Goal: Task Accomplishment & Management: Manage account settings

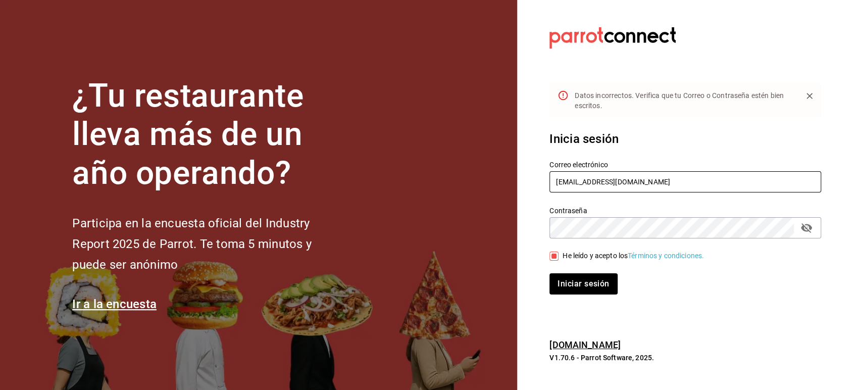
click at [581, 178] on input "[EMAIL_ADDRESS][DOMAIN_NAME]" at bounding box center [686, 181] width 272 height 21
paste input "rawrburger@cdmx"
type input "[EMAIL_ADDRESS][DOMAIN_NAME]"
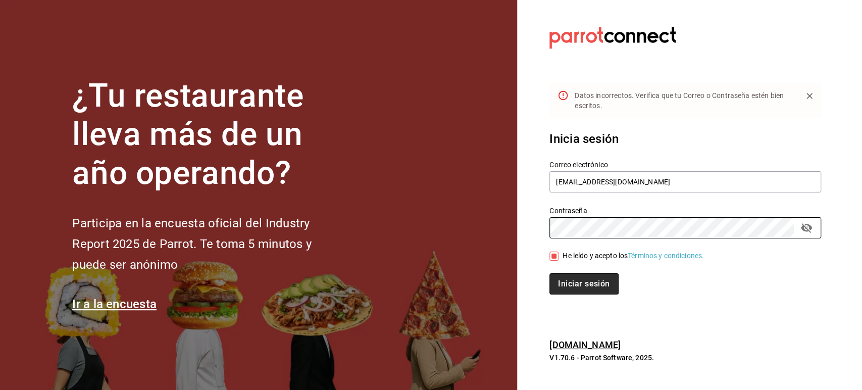
click at [561, 277] on button "Iniciar sesión" at bounding box center [584, 283] width 69 height 21
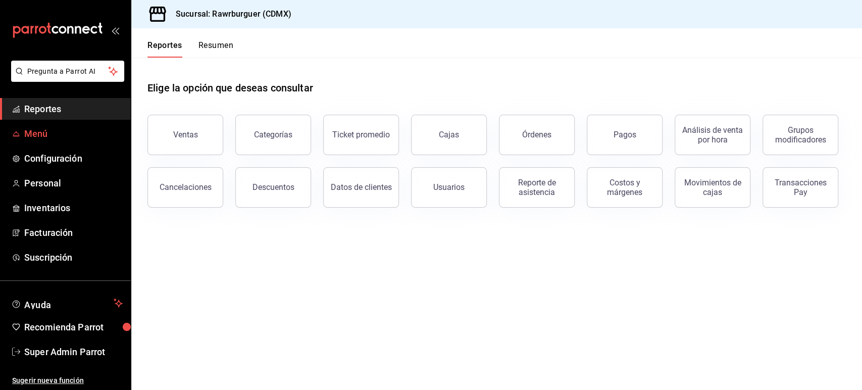
click at [38, 132] on span "Menú" at bounding box center [73, 134] width 99 height 14
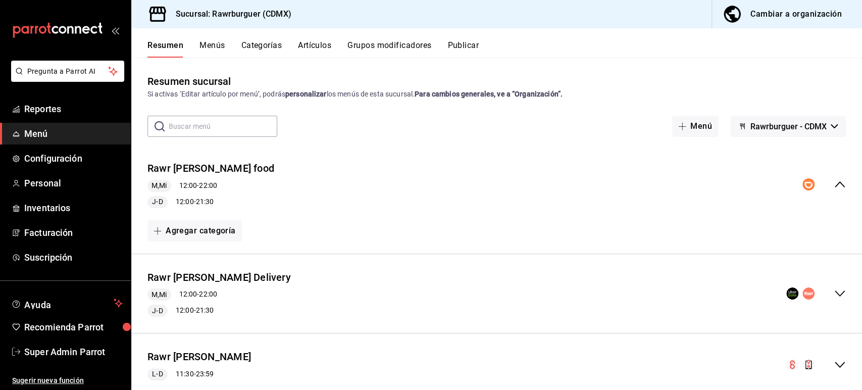
scroll to position [27, 0]
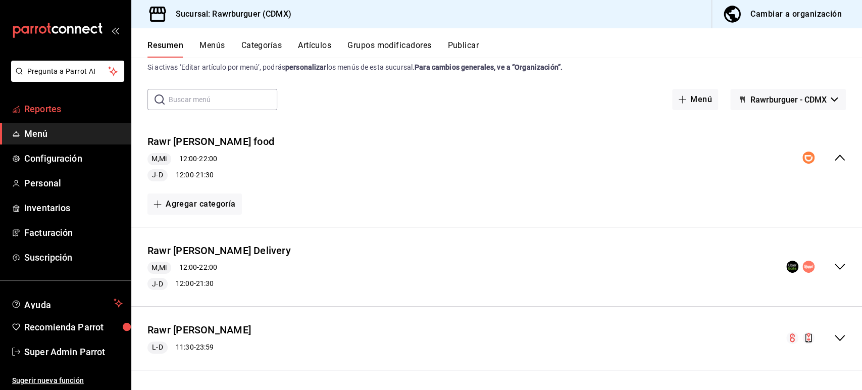
click at [45, 108] on span "Reportes" at bounding box center [73, 109] width 99 height 14
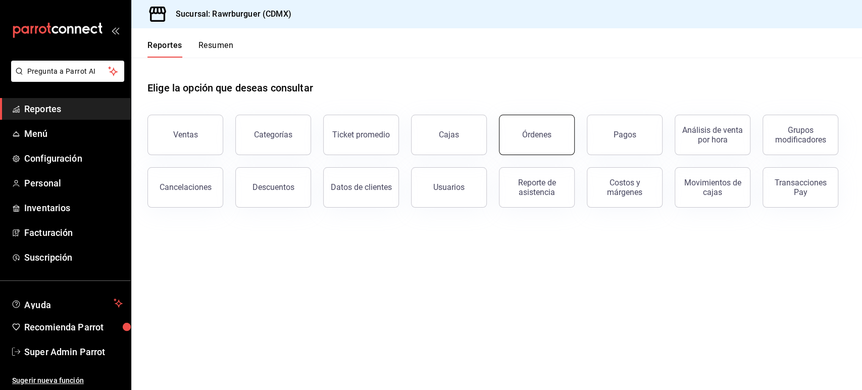
click at [541, 129] on button "Órdenes" at bounding box center [537, 135] width 76 height 40
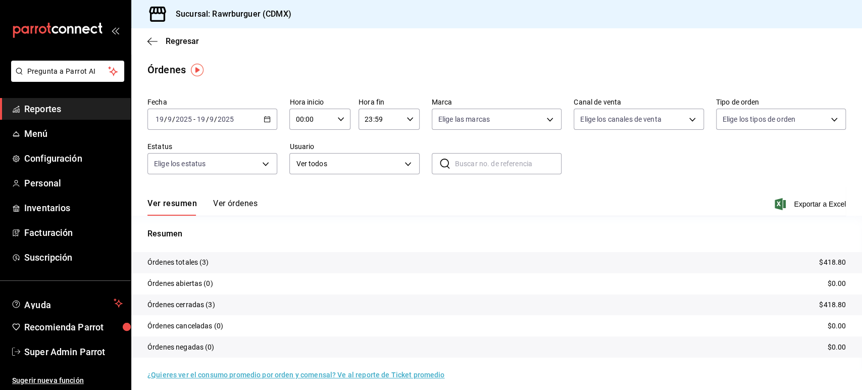
click at [231, 208] on button "Ver órdenes" at bounding box center [235, 207] width 44 height 17
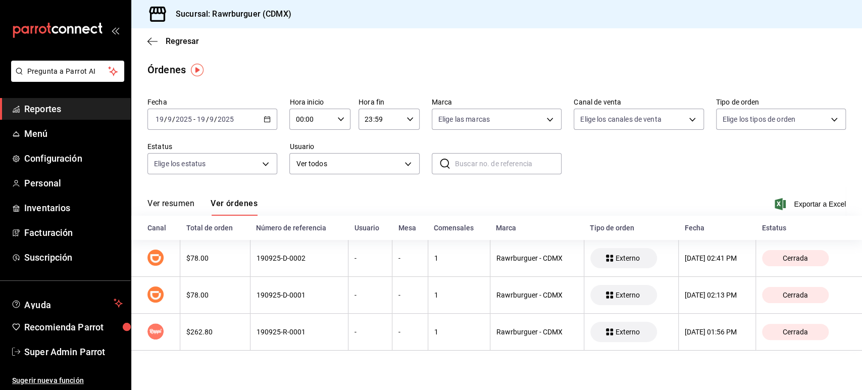
click at [323, 360] on main "Regresar Órdenes Fecha 2025-09-19 19 / 9 / 2025 - 2025-09-19 19 / 9 / 2025 Hora…" at bounding box center [496, 209] width 731 height 362
click at [29, 132] on span "Menú" at bounding box center [73, 134] width 99 height 14
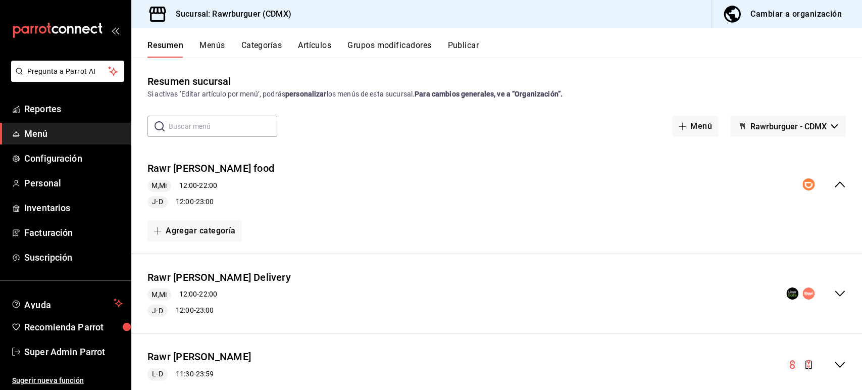
scroll to position [27, 0]
click at [751, 122] on span "Rawrburguer - CDMX" at bounding box center [789, 127] width 76 height 10
click at [606, 140] on div at bounding box center [431, 195] width 862 height 390
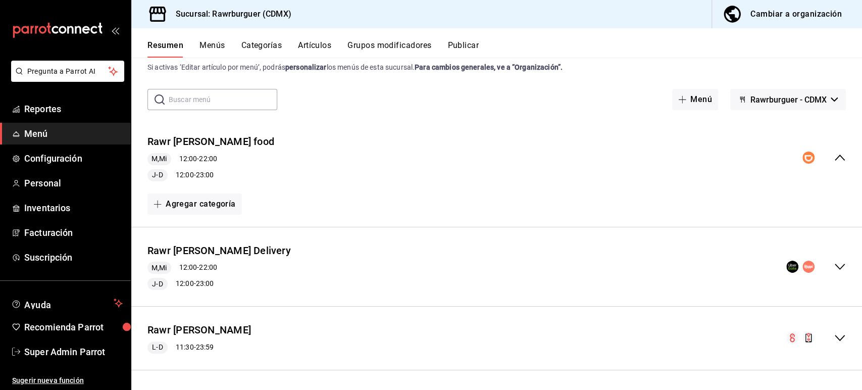
click at [270, 47] on button "Categorías" at bounding box center [262, 48] width 41 height 17
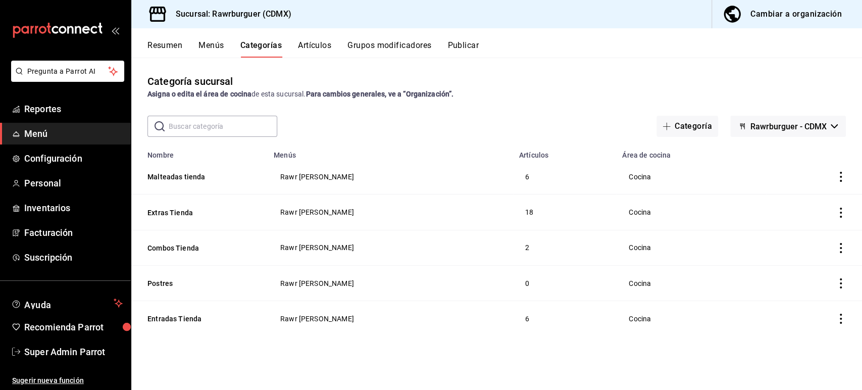
click at [776, 15] on div "Cambiar a organización" at bounding box center [796, 14] width 91 height 14
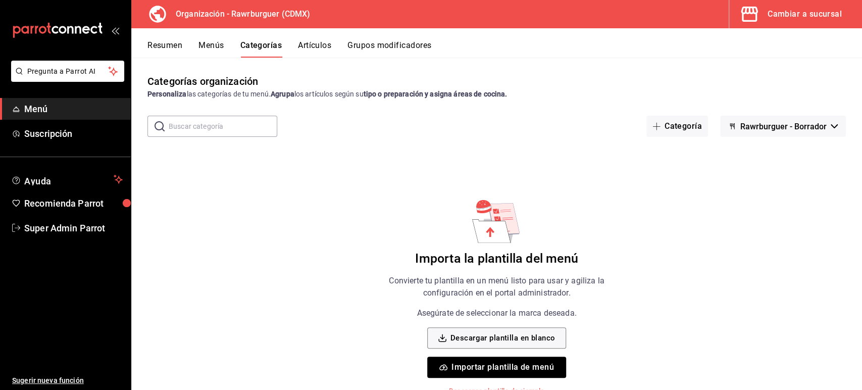
click at [214, 44] on button "Menús" at bounding box center [211, 48] width 25 height 17
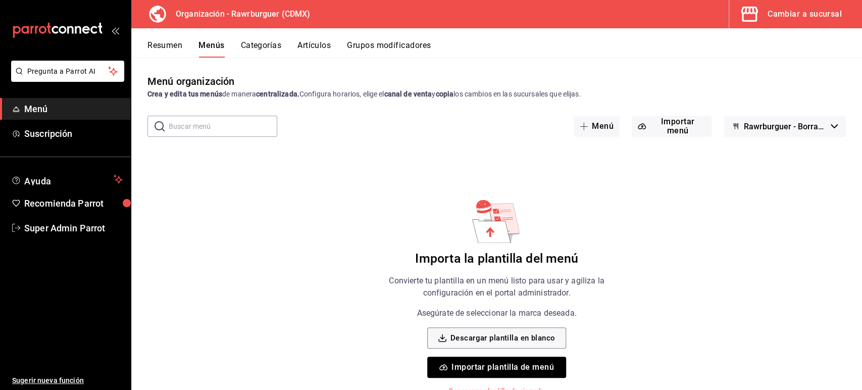
click at [167, 44] on button "Resumen" at bounding box center [165, 48] width 35 height 17
click at [443, 245] on div "Importa la plantilla del menú Convierte tu plantilla en un menú listo para usar…" at bounding box center [497, 297] width 255 height 199
click at [787, 15] on div "Cambiar a sucursal" at bounding box center [805, 14] width 74 height 14
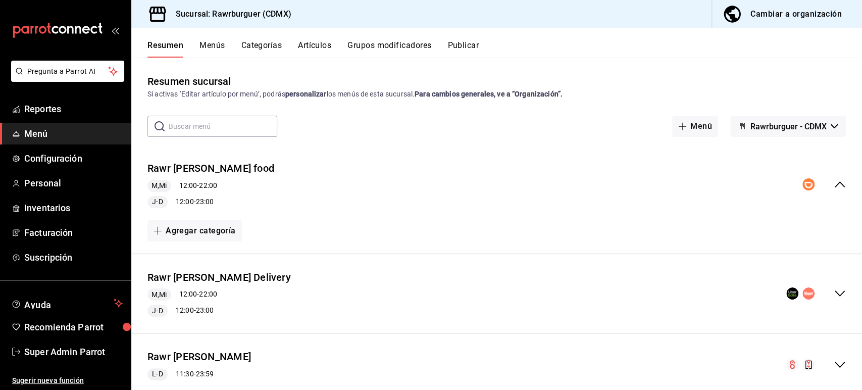
click at [210, 47] on button "Menús" at bounding box center [212, 48] width 25 height 17
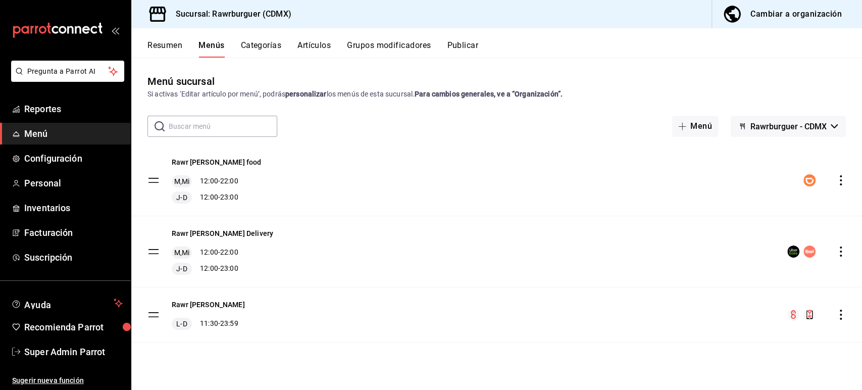
click at [166, 43] on button "Resumen" at bounding box center [165, 48] width 35 height 17
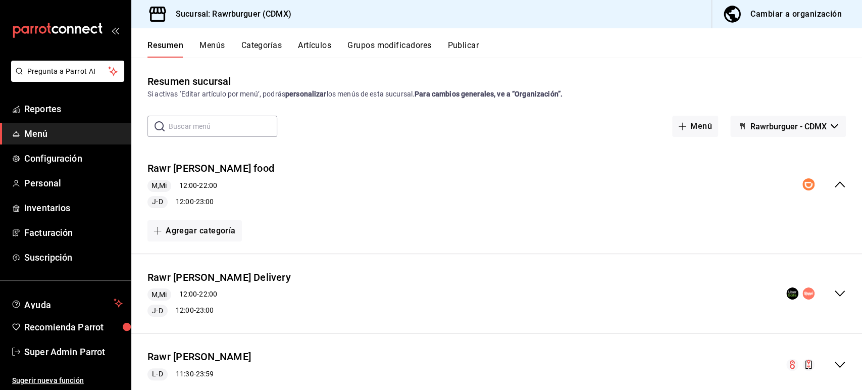
click at [834, 184] on icon "collapse-menu-row" at bounding box center [840, 184] width 12 height 12
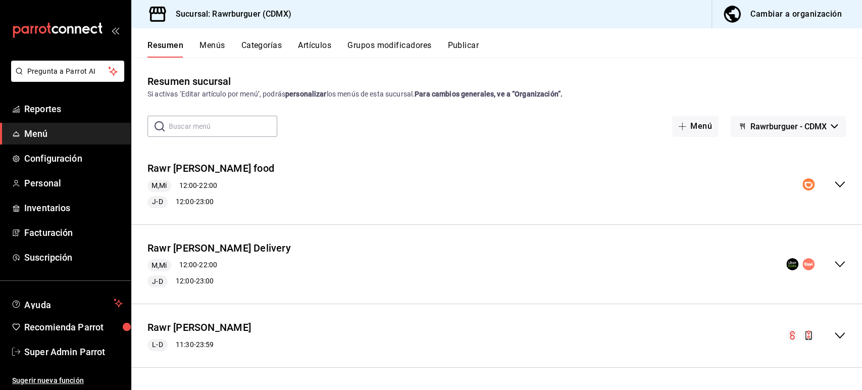
click at [832, 184] on div "collapse-menu-row" at bounding box center [824, 184] width 43 height 12
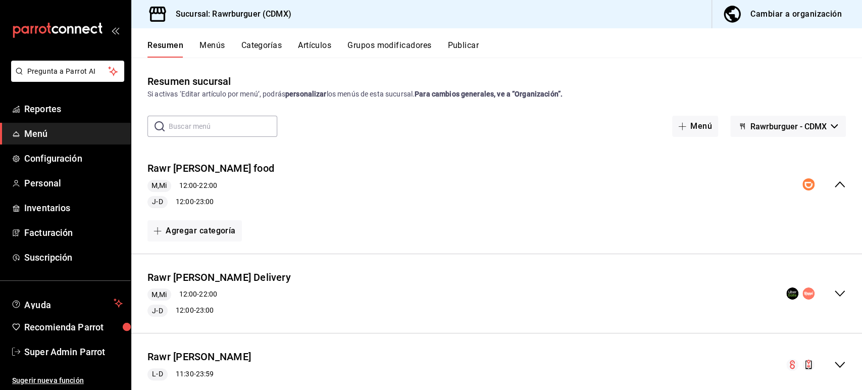
scroll to position [27, 0]
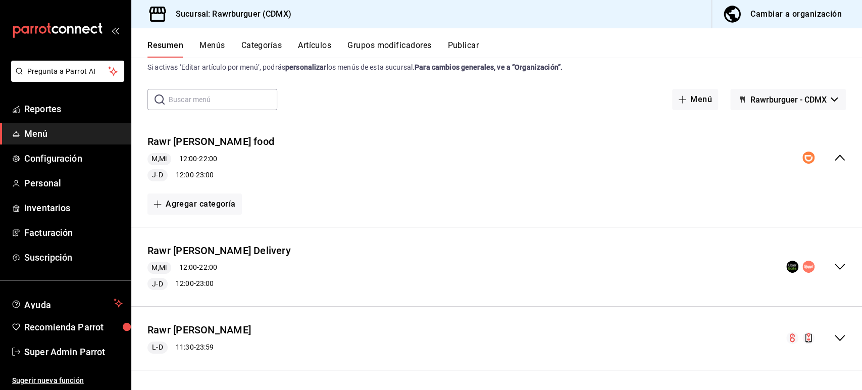
click at [834, 264] on icon "collapse-menu-row" at bounding box center [840, 267] width 12 height 12
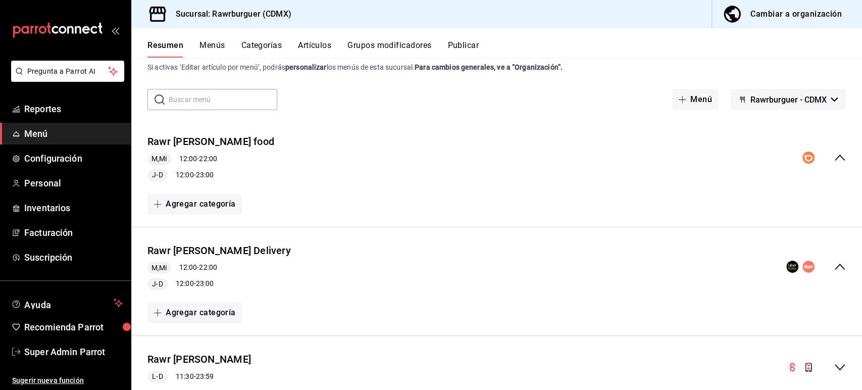
scroll to position [57, 0]
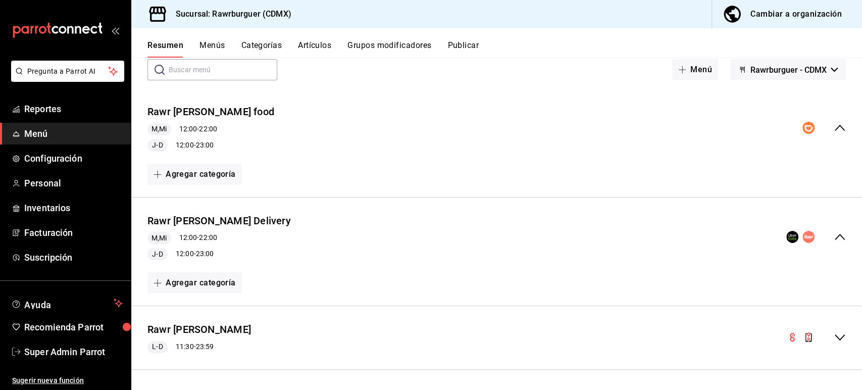
click at [834, 336] on icon "collapse-menu-row" at bounding box center [840, 337] width 12 height 12
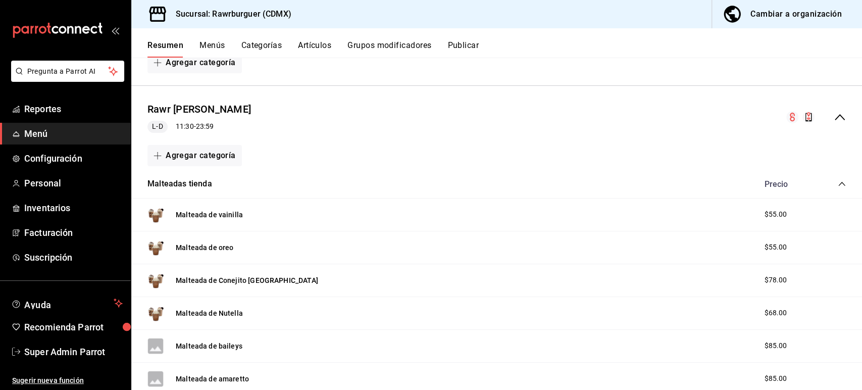
scroll to position [276, 0]
click at [834, 115] on icon "collapse-menu-row" at bounding box center [840, 118] width 12 height 12
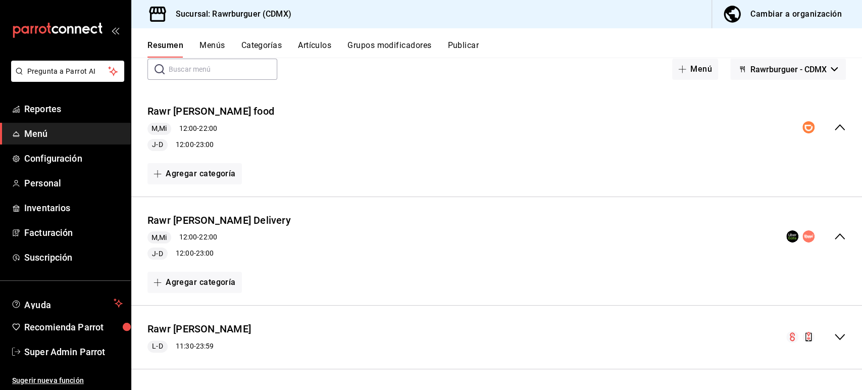
scroll to position [57, 0]
click at [834, 337] on icon "collapse-menu-row" at bounding box center [840, 337] width 12 height 12
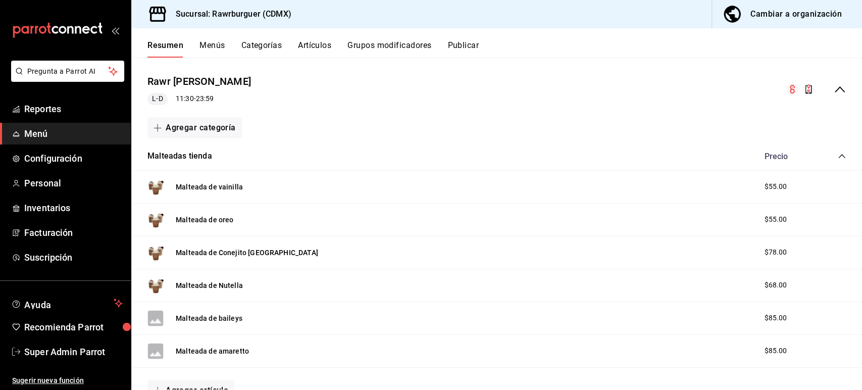
scroll to position [297, 0]
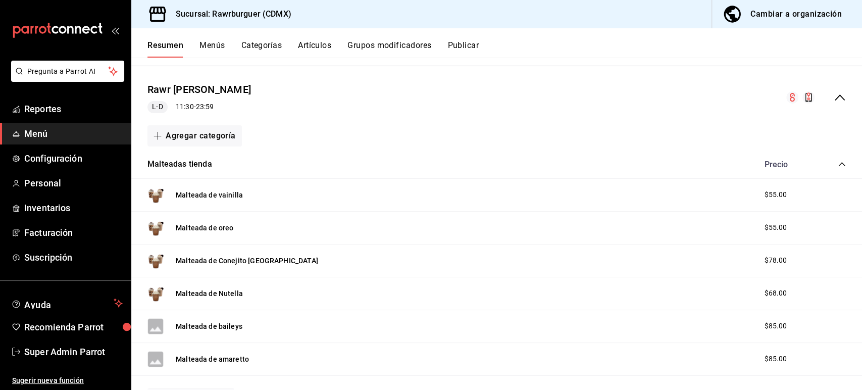
click at [835, 96] on icon "collapse-menu-row" at bounding box center [840, 97] width 10 height 6
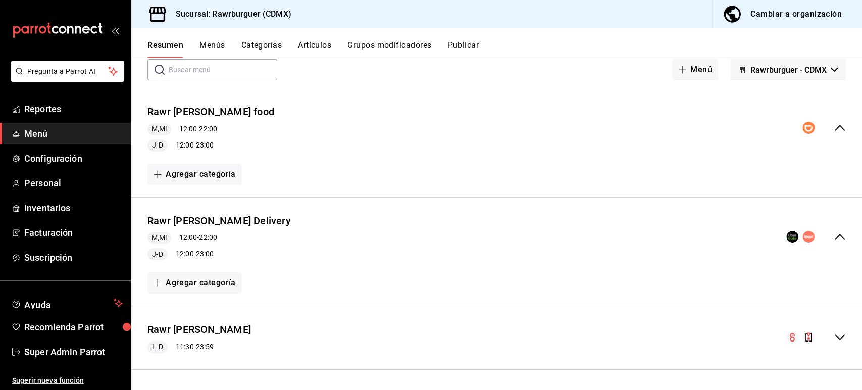
scroll to position [0, 0]
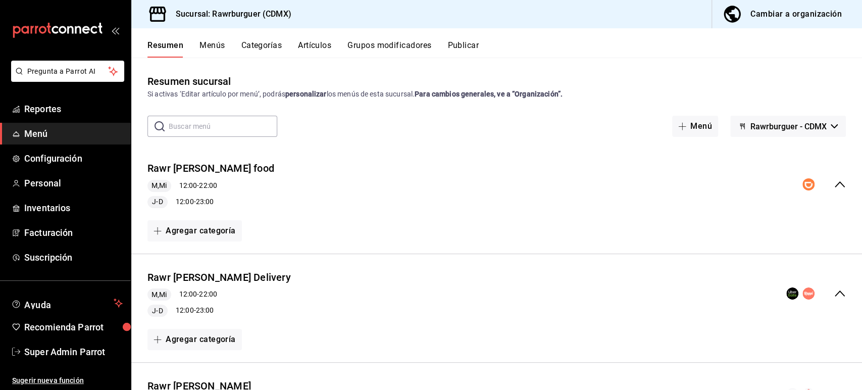
click at [468, 46] on button "Publicar" at bounding box center [463, 48] width 31 height 17
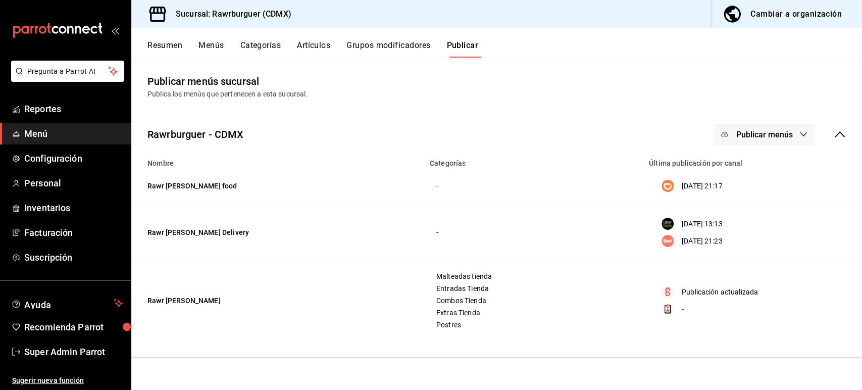
click at [730, 44] on div "Resumen Menús Categorías Artículos Grupos modificadores Publicar" at bounding box center [505, 48] width 715 height 17
click at [170, 44] on button "Resumen" at bounding box center [165, 48] width 35 height 17
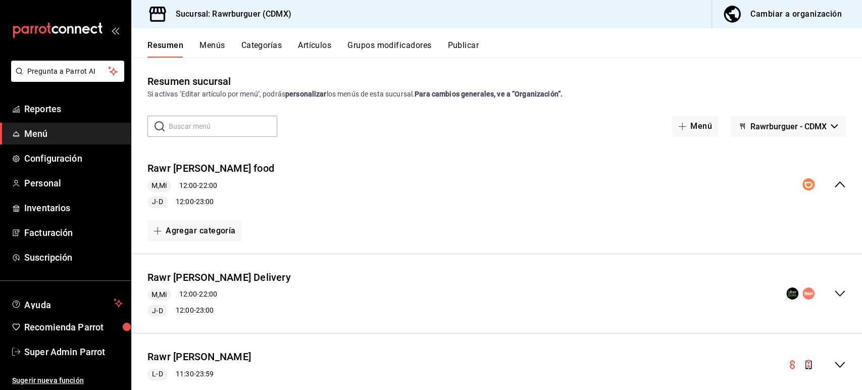
click at [834, 289] on icon "collapse-menu-row" at bounding box center [840, 293] width 12 height 12
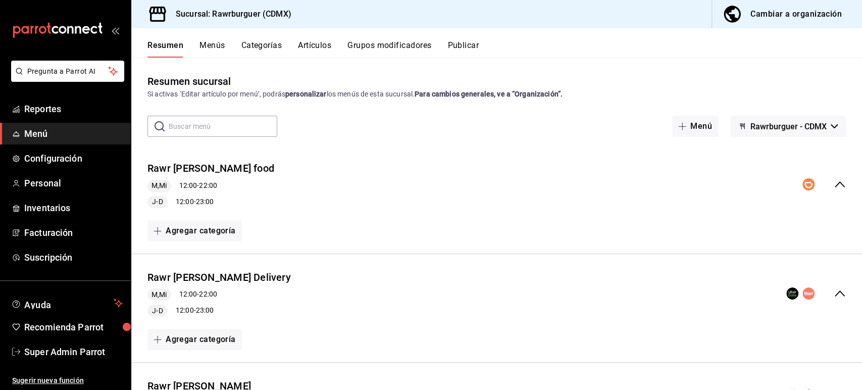
scroll to position [57, 0]
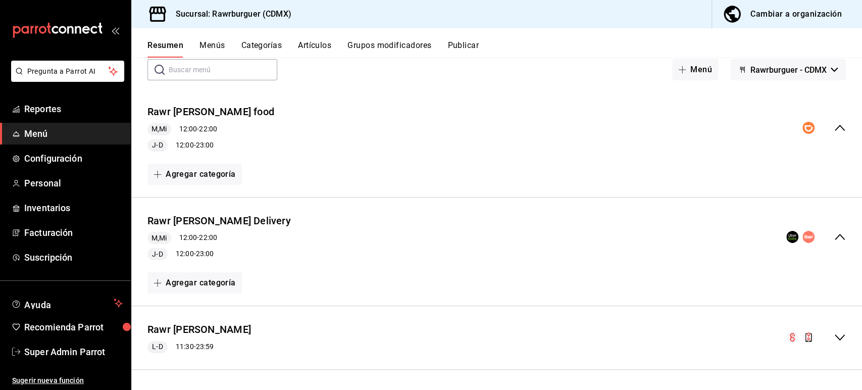
click at [834, 237] on icon "collapse-menu-row" at bounding box center [840, 237] width 12 height 12
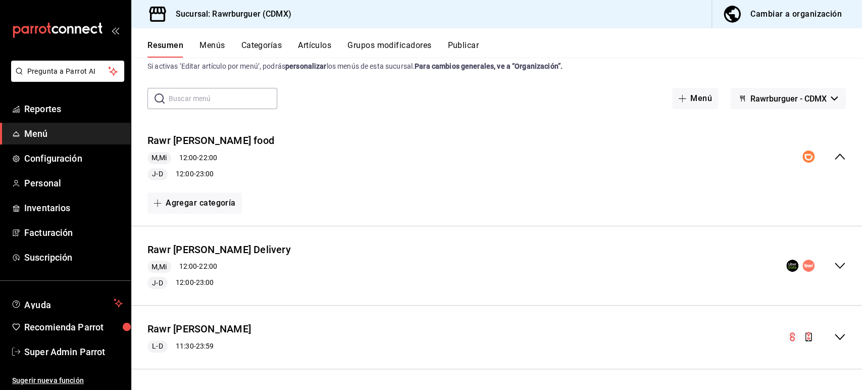
scroll to position [27, 0]
click at [834, 160] on icon "collapse-menu-row" at bounding box center [840, 158] width 12 height 12
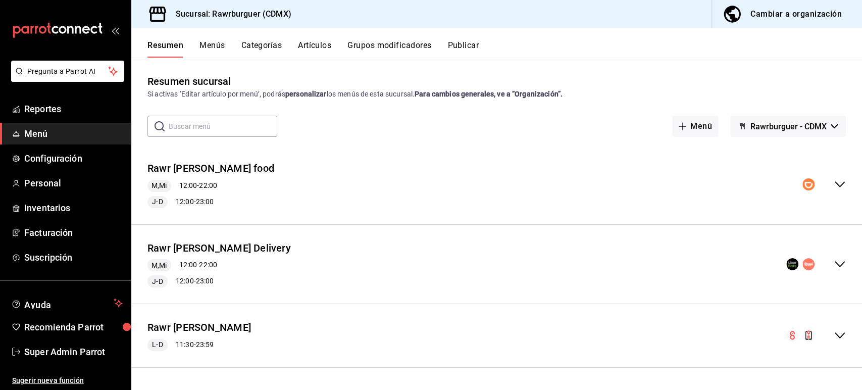
scroll to position [0, 0]
click at [760, 124] on span "Rawrburguer - CDMX" at bounding box center [789, 127] width 76 height 10
click at [606, 147] on div at bounding box center [431, 195] width 862 height 390
click at [669, 80] on div "Resumen sucursal Si activas ‘Editar artículo por menú’, podrás personalizar los…" at bounding box center [496, 87] width 731 height 26
click at [733, 39] on div "Resumen Menús Categorías Artículos Grupos modificadores Publicar" at bounding box center [496, 42] width 731 height 29
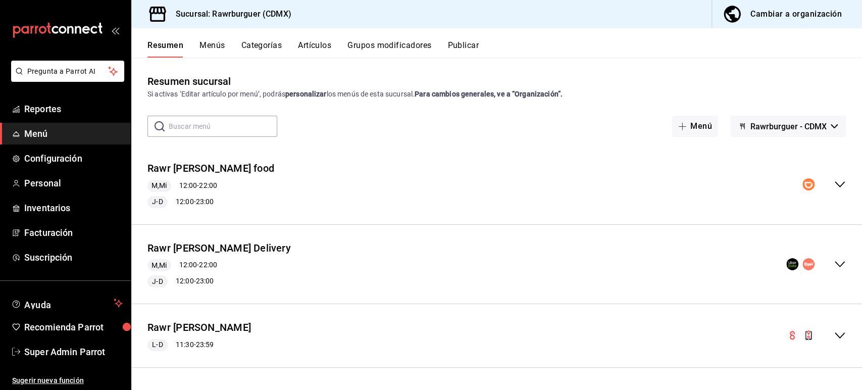
click at [762, 15] on div "Cambiar a organización" at bounding box center [796, 14] width 91 height 14
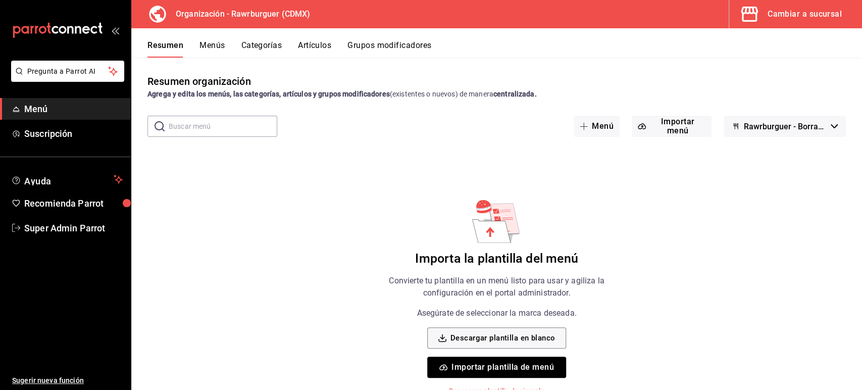
click at [373, 264] on div "Importa la plantilla del menú Convierte tu plantilla en un menú listo para usar…" at bounding box center [497, 297] width 255 height 199
click at [781, 11] on div "Cambiar a sucursal" at bounding box center [805, 14] width 74 height 14
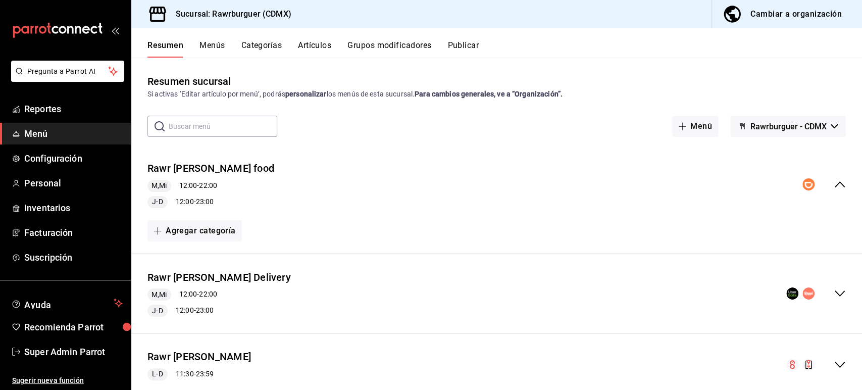
click at [768, 69] on div "Resumen sucursal Si activas ‘Editar artículo por menú’, podrás personalizar los…" at bounding box center [496, 224] width 731 height 332
click at [769, 19] on div "Cambiar a organización" at bounding box center [796, 14] width 91 height 14
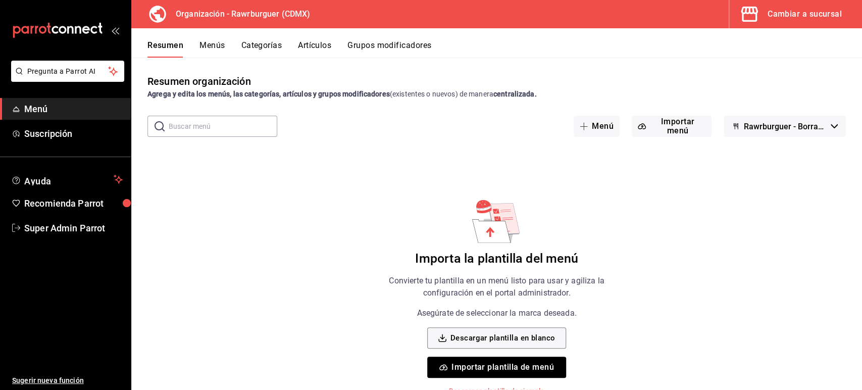
click at [793, 14] on div "Cambiar a sucursal" at bounding box center [805, 14] width 74 height 14
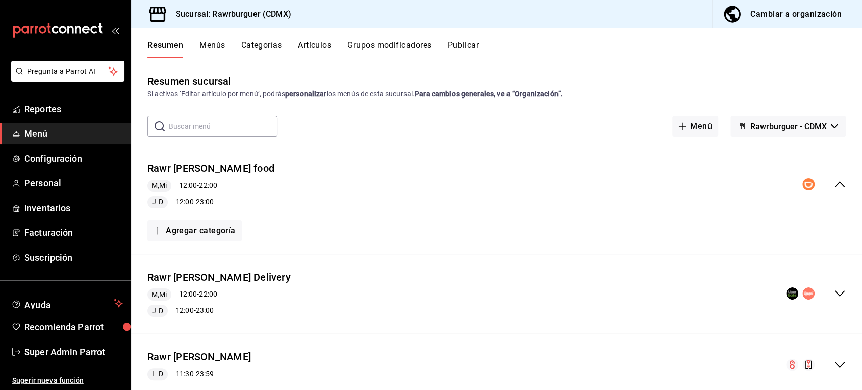
scroll to position [27, 0]
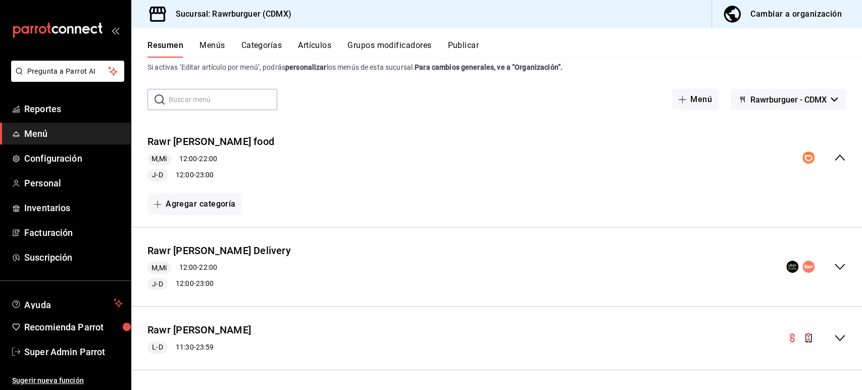
click at [834, 339] on icon "collapse-menu-row" at bounding box center [840, 338] width 12 height 12
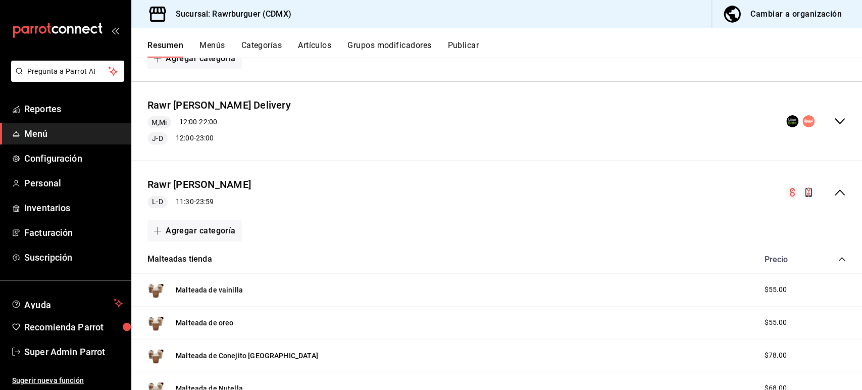
scroll to position [158, 0]
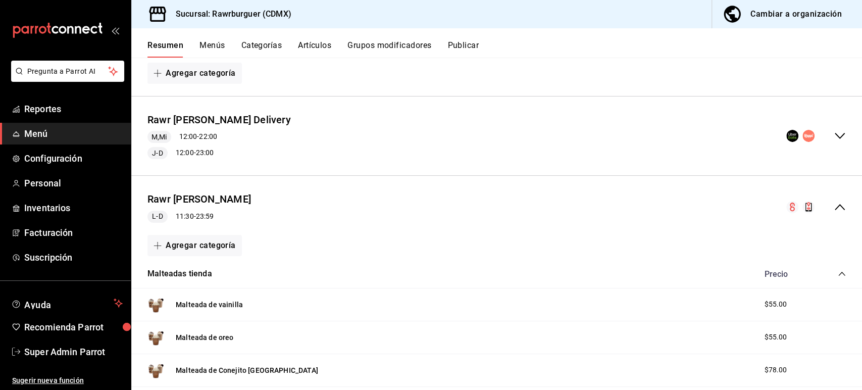
click at [834, 205] on icon "collapse-menu-row" at bounding box center [840, 207] width 12 height 12
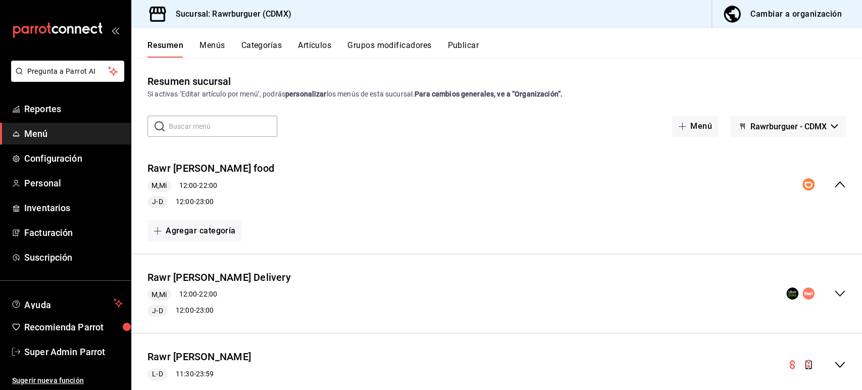
scroll to position [27, 0]
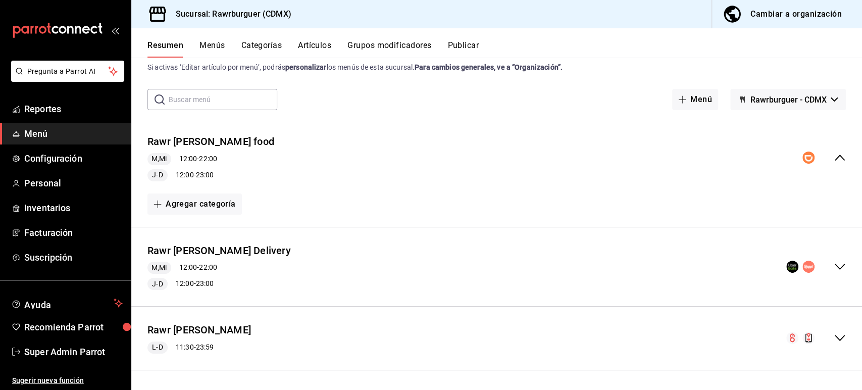
click at [656, 172] on div "Rawr burger Didi food M,Mi 12:00 - 22:00 J-D 12:00 - 23:00" at bounding box center [496, 157] width 731 height 63
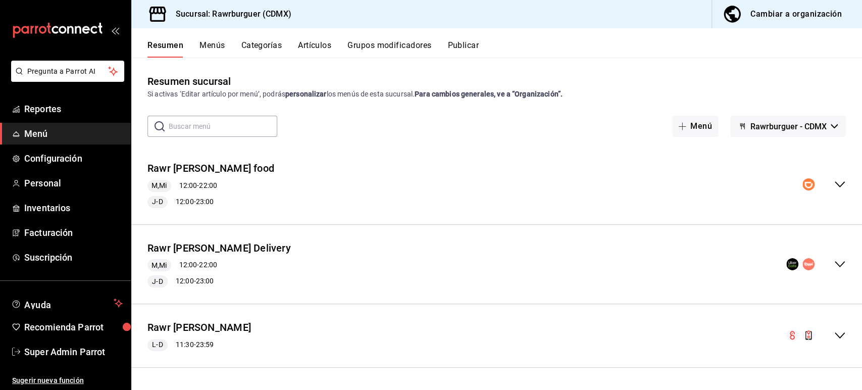
scroll to position [0, 0]
click at [656, 172] on div "Rawr burger Didi food M,Mi 12:00 - 22:00 J-D 12:00 - 23:00" at bounding box center [496, 184] width 731 height 63
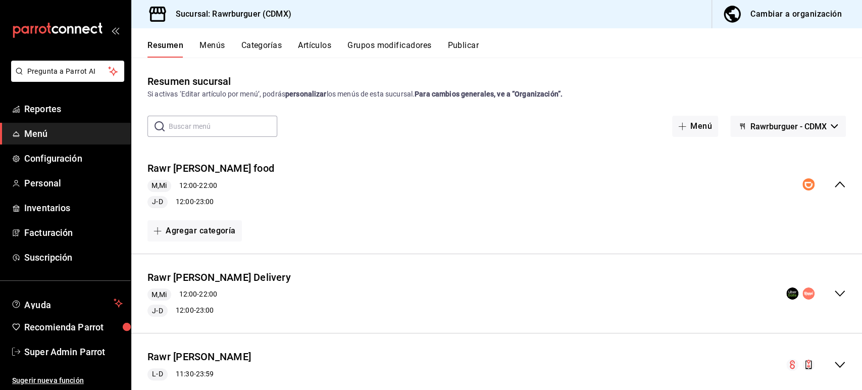
click at [837, 182] on icon "collapse-menu-row" at bounding box center [840, 184] width 12 height 12
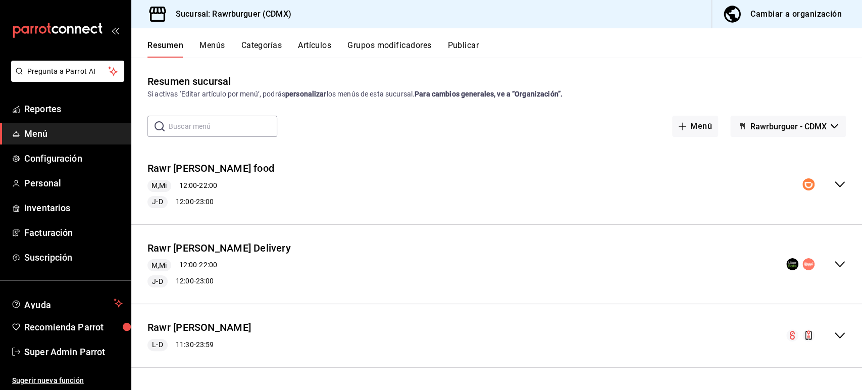
click at [820, 184] on div "collapse-menu-row" at bounding box center [824, 184] width 43 height 12
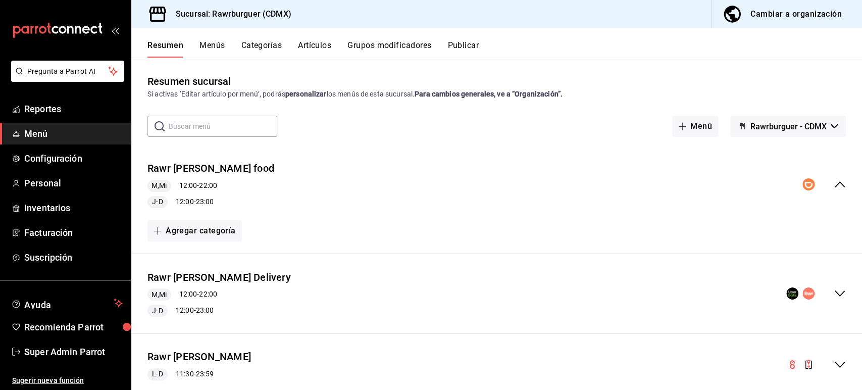
click at [606, 46] on div "Resumen Menús Categorías Artículos Grupos modificadores Publicar" at bounding box center [505, 48] width 715 height 17
drag, startPoint x: 286, startPoint y: 11, endPoint x: 176, endPoint y: 12, distance: 110.1
click at [176, 12] on div "Sucursal: Rawrburguer (CDMX) Cambiar a organización" at bounding box center [496, 14] width 731 height 28
copy h3 "Sucursal: Rawrburguer (CDMX)"
click at [622, 55] on div "Resumen Menús Categorías Artículos Grupos modificadores Publicar" at bounding box center [505, 48] width 715 height 17
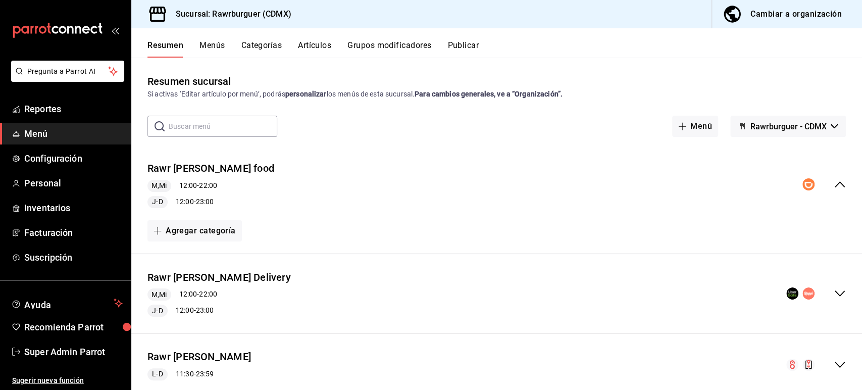
click at [649, 43] on div "Resumen Menús Categorías Artículos Grupos modificadores Publicar" at bounding box center [505, 48] width 715 height 17
click at [264, 13] on h3 "Sucursal: Rawrburguer (CDMX)" at bounding box center [230, 14] width 124 height 12
copy div "Sucursal: Rawrburguer (CDMX) Cambiar a organización"
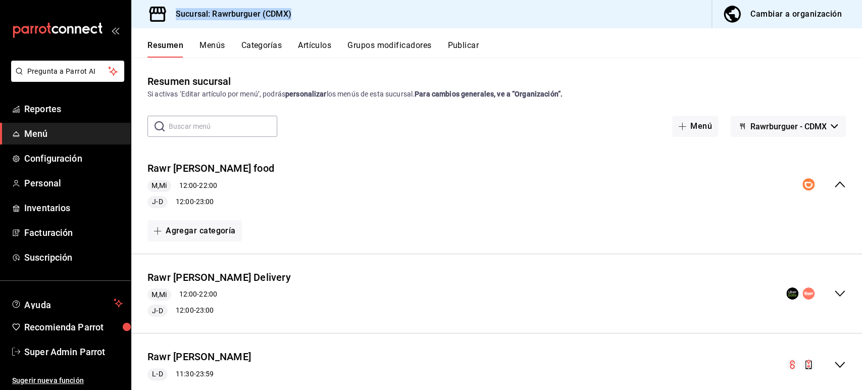
scroll to position [27, 0]
